Goal: Feedback & Contribution: Leave review/rating

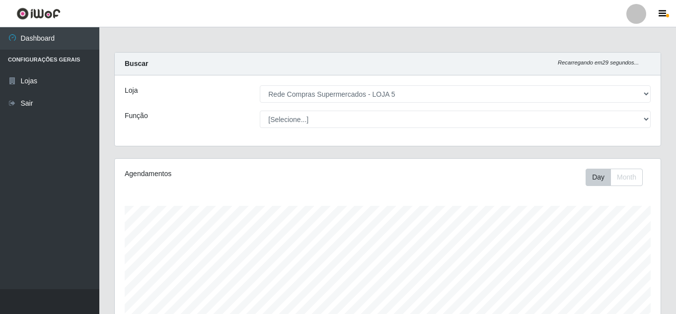
select select "397"
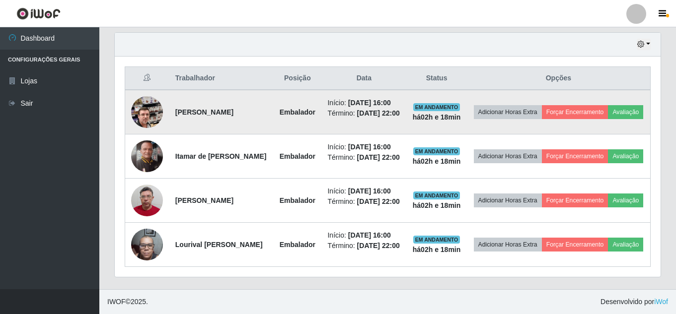
scroll to position [206, 546]
click at [608, 105] on button "Avaliação" at bounding box center [625, 112] width 35 height 14
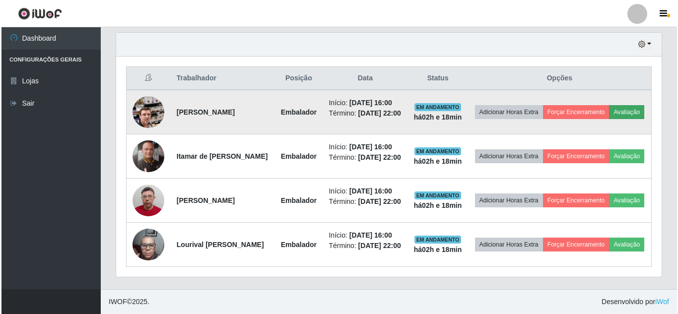
scroll to position [206, 541]
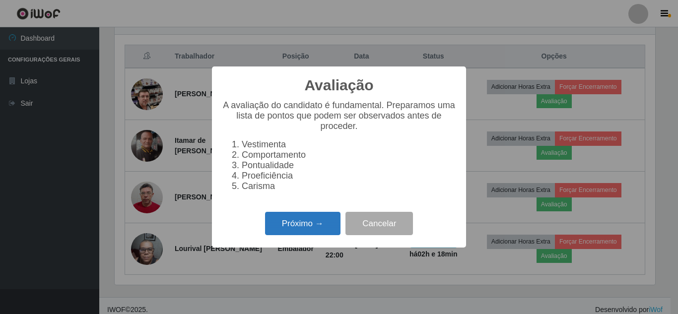
click at [323, 229] on button "Próximo →" at bounding box center [302, 223] width 75 height 23
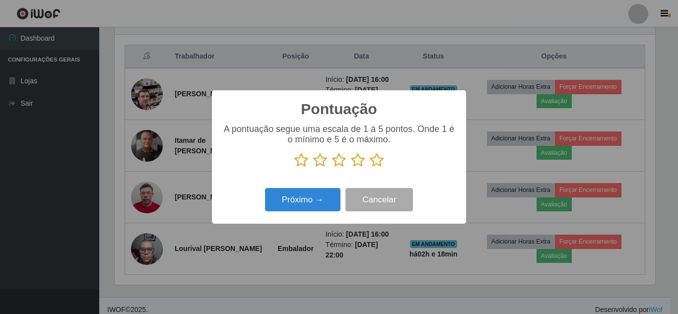
drag, startPoint x: 377, startPoint y: 163, endPoint x: 366, endPoint y: 167, distance: 11.6
click at [374, 164] on icon at bounding box center [377, 160] width 14 height 15
click at [370, 168] on input "radio" at bounding box center [370, 168] width 0 height 0
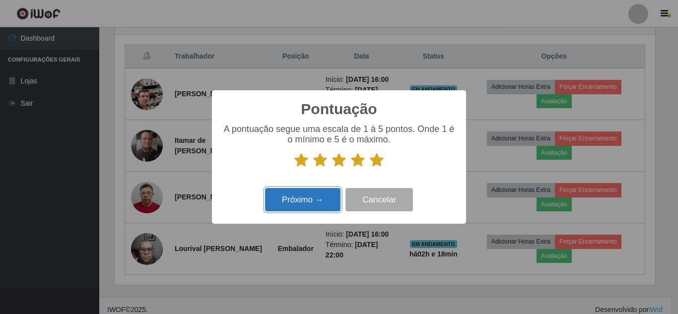
click at [322, 206] on button "Próximo →" at bounding box center [302, 199] width 75 height 23
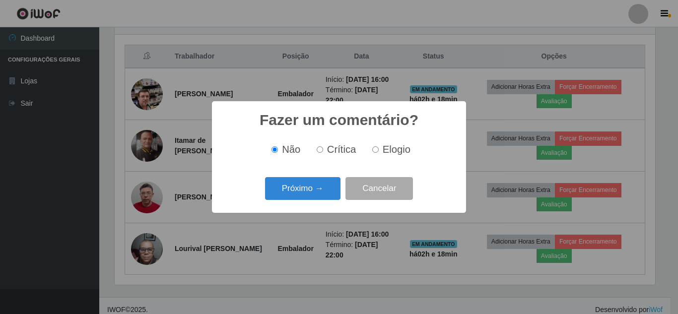
click at [319, 202] on div "Próximo → Cancelar" at bounding box center [339, 188] width 234 height 28
click at [319, 197] on button "Próximo →" at bounding box center [302, 188] width 75 height 23
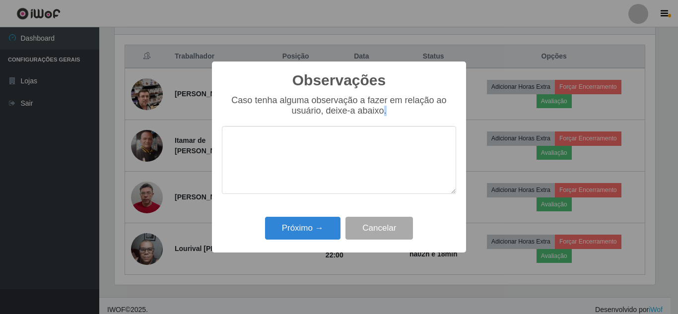
drag, startPoint x: 319, startPoint y: 197, endPoint x: 316, endPoint y: 205, distance: 8.5
click at [318, 201] on div "Caso tenha alguma observação a fazer em relação ao usuário, deixe-a abaixo." at bounding box center [339, 149] width 234 height 109
click at [312, 225] on button "Próximo →" at bounding box center [302, 228] width 75 height 23
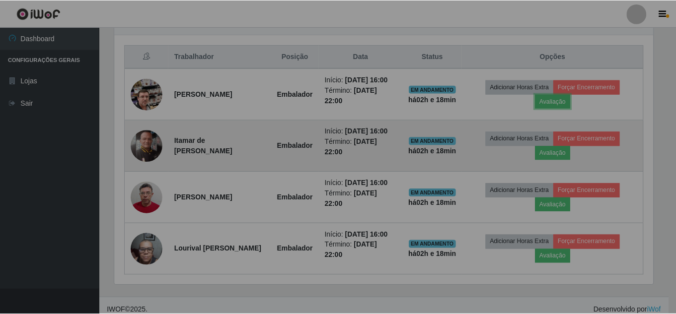
scroll to position [206, 546]
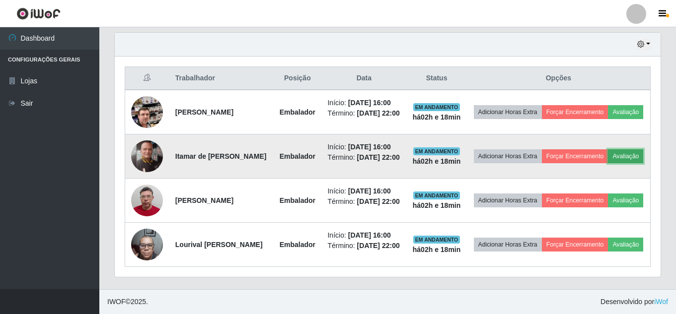
click at [608, 163] on button "Avaliação" at bounding box center [625, 156] width 35 height 14
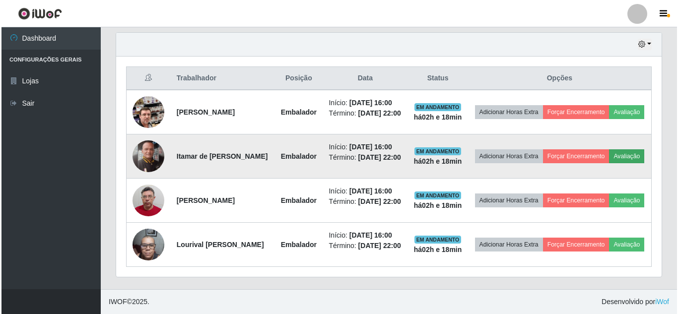
scroll to position [206, 541]
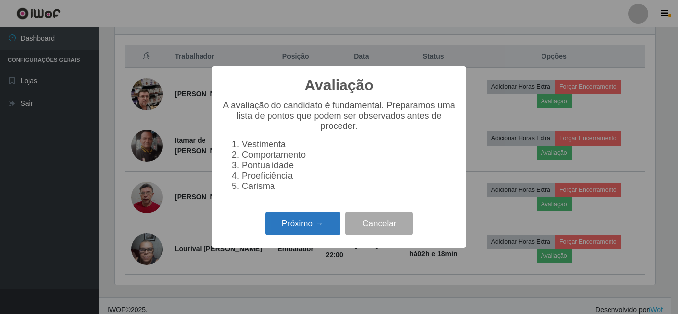
click at [287, 232] on button "Próximo →" at bounding box center [302, 223] width 75 height 23
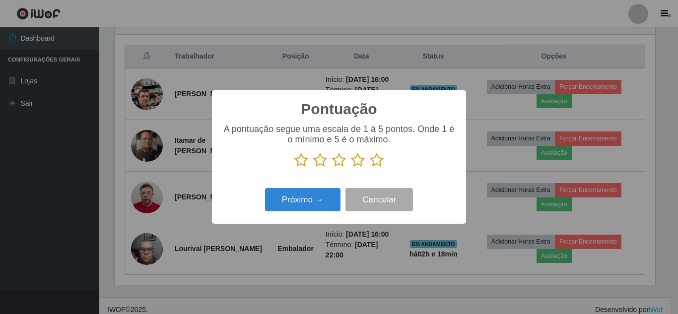
drag, startPoint x: 375, startPoint y: 155, endPoint x: 375, endPoint y: 164, distance: 8.9
click at [375, 161] on icon at bounding box center [377, 160] width 14 height 15
click at [370, 168] on input "radio" at bounding box center [370, 168] width 0 height 0
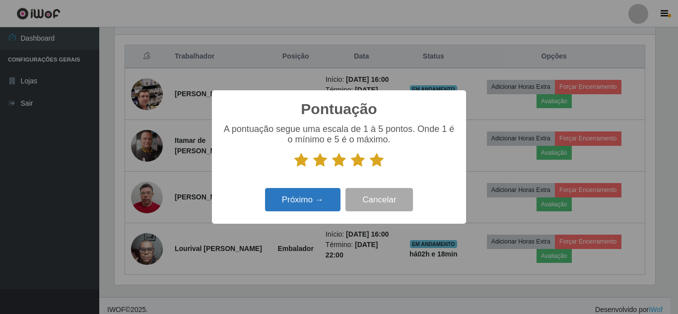
drag, startPoint x: 375, startPoint y: 164, endPoint x: 322, endPoint y: 190, distance: 59.7
click at [373, 166] on icon at bounding box center [377, 160] width 14 height 15
click at [370, 168] on input "radio" at bounding box center [370, 168] width 0 height 0
click at [309, 201] on button "Próximo →" at bounding box center [302, 199] width 75 height 23
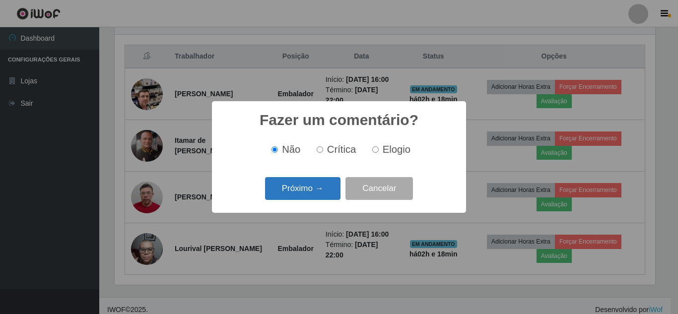
click at [308, 199] on button "Próximo →" at bounding box center [302, 188] width 75 height 23
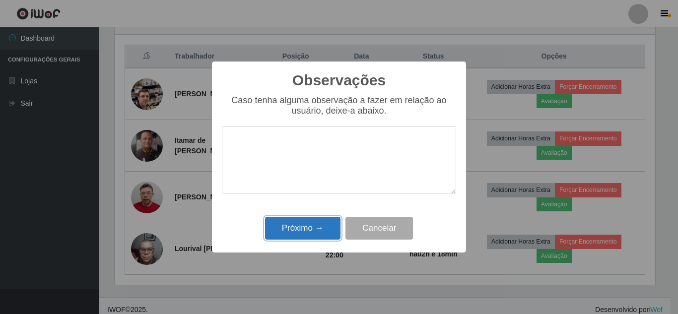
click at [303, 238] on button "Próximo →" at bounding box center [302, 228] width 75 height 23
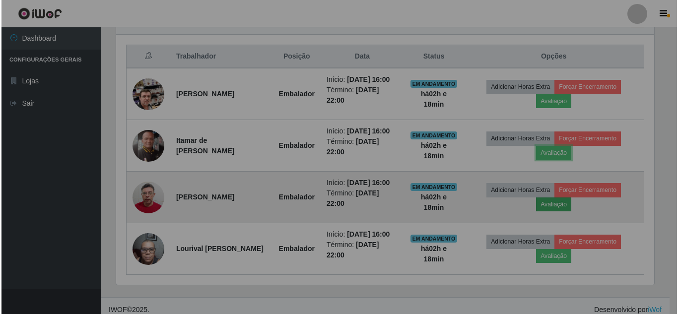
scroll to position [206, 546]
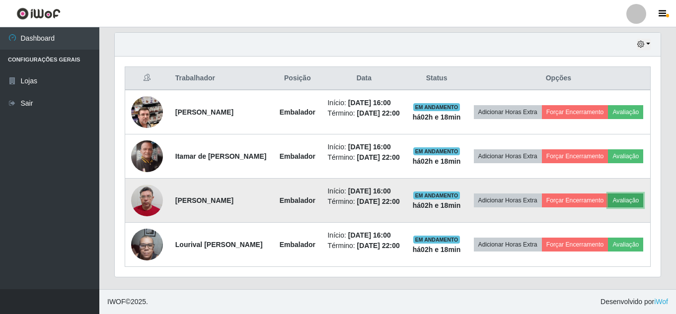
click at [608, 207] on button "Avaliação" at bounding box center [625, 201] width 35 height 14
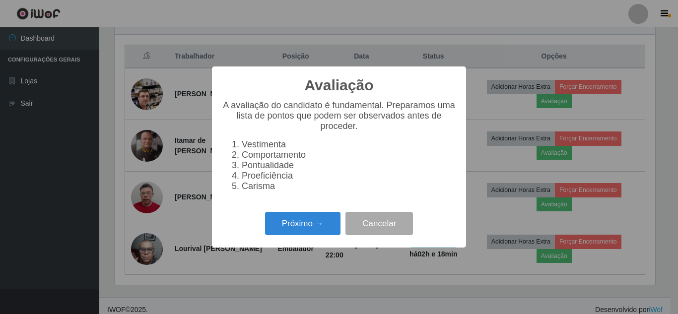
scroll to position [206, 541]
click at [315, 235] on button "Próximo →" at bounding box center [302, 223] width 75 height 23
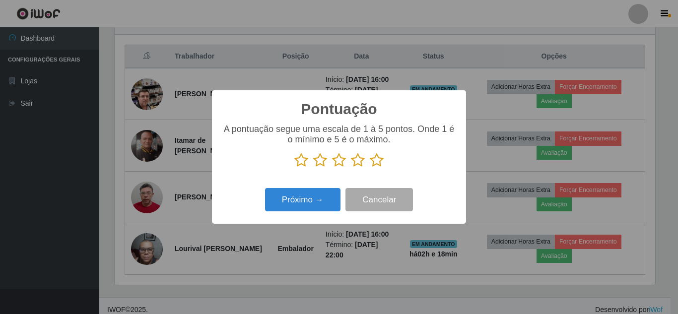
click at [375, 159] on icon at bounding box center [377, 160] width 14 height 15
click at [370, 168] on input "radio" at bounding box center [370, 168] width 0 height 0
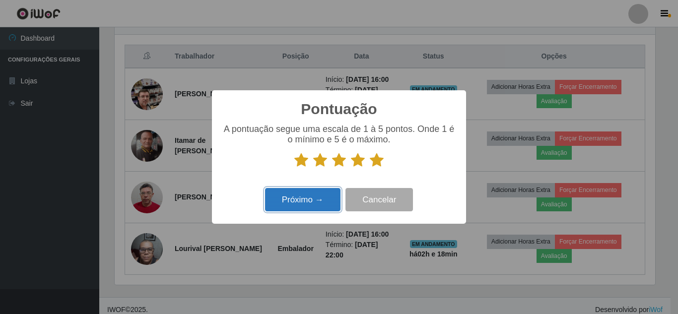
click at [306, 199] on button "Próximo →" at bounding box center [302, 199] width 75 height 23
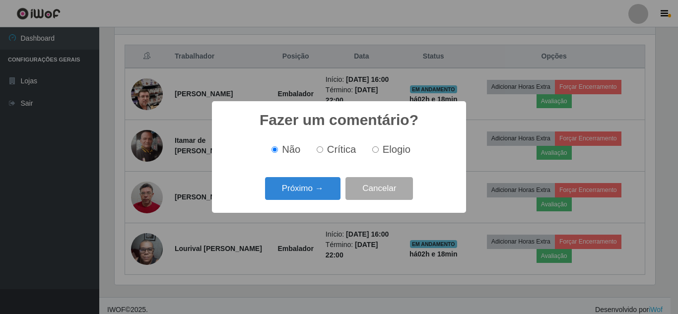
click at [306, 199] on button "Próximo →" at bounding box center [302, 188] width 75 height 23
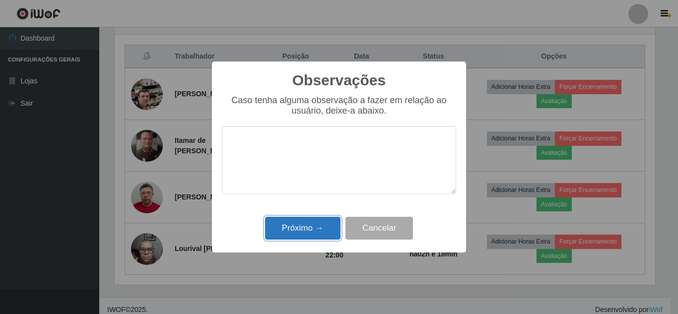
click at [305, 220] on button "Próximo →" at bounding box center [302, 228] width 75 height 23
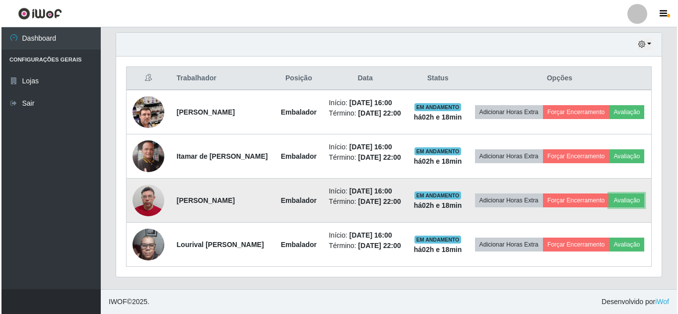
scroll to position [206, 546]
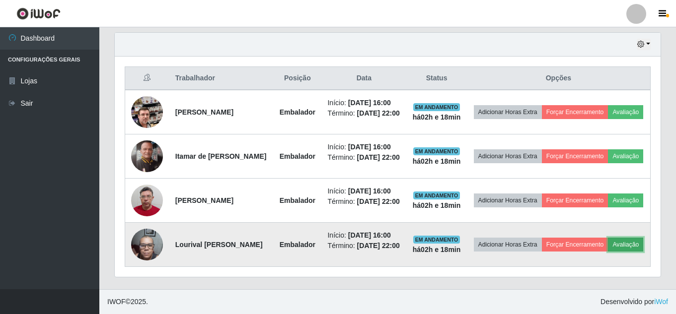
click at [608, 252] on button "Avaliação" at bounding box center [625, 245] width 35 height 14
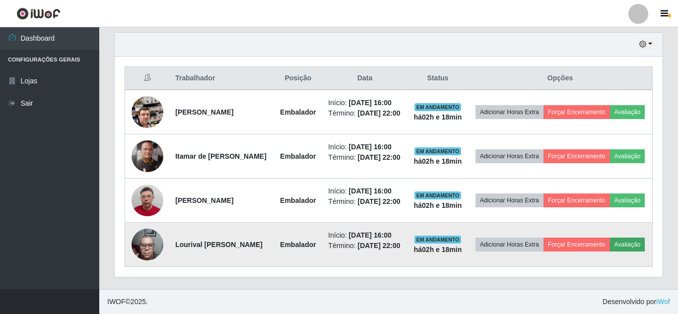
scroll to position [206, 541]
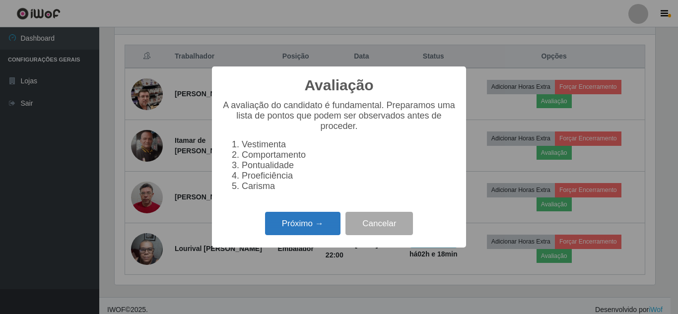
click at [298, 226] on button "Próximo →" at bounding box center [302, 223] width 75 height 23
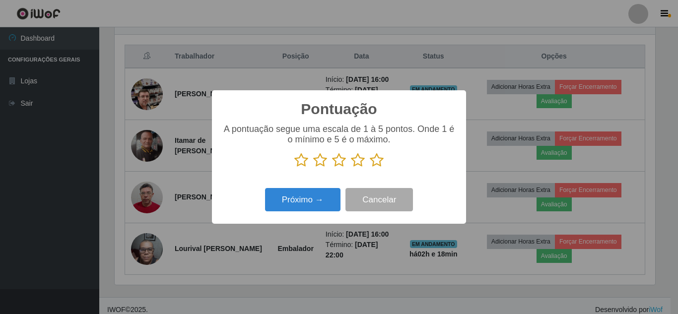
scroll to position [496161, 495827]
click at [377, 156] on icon at bounding box center [377, 160] width 14 height 15
click at [370, 168] on input "radio" at bounding box center [370, 168] width 0 height 0
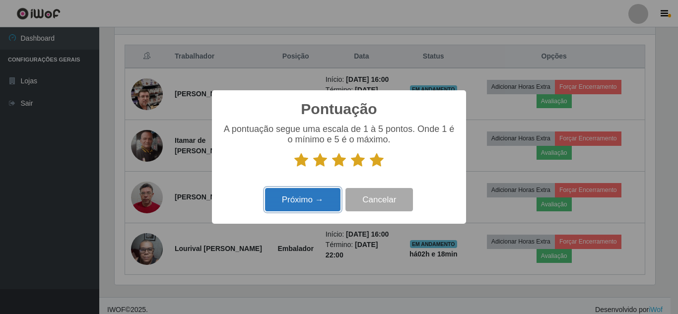
click at [310, 198] on button "Próximo →" at bounding box center [302, 199] width 75 height 23
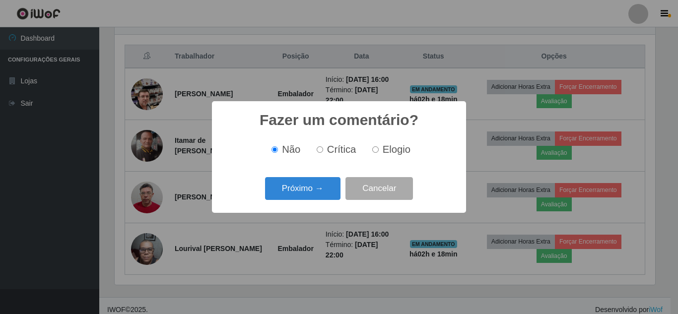
click at [314, 192] on button "Próximo →" at bounding box center [302, 188] width 75 height 23
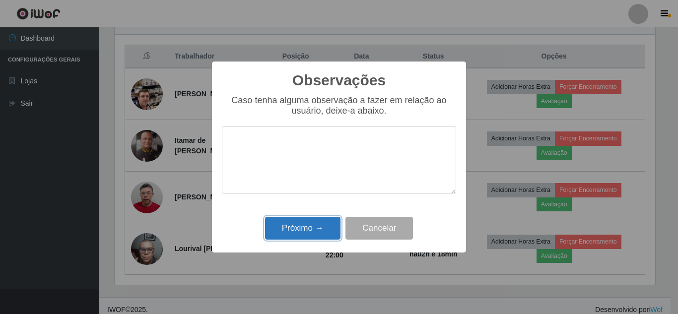
click at [318, 223] on button "Próximo →" at bounding box center [302, 228] width 75 height 23
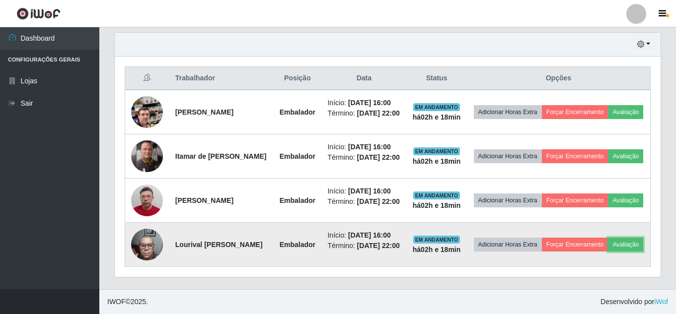
scroll to position [416, 0]
